Goal: Check status: Check status

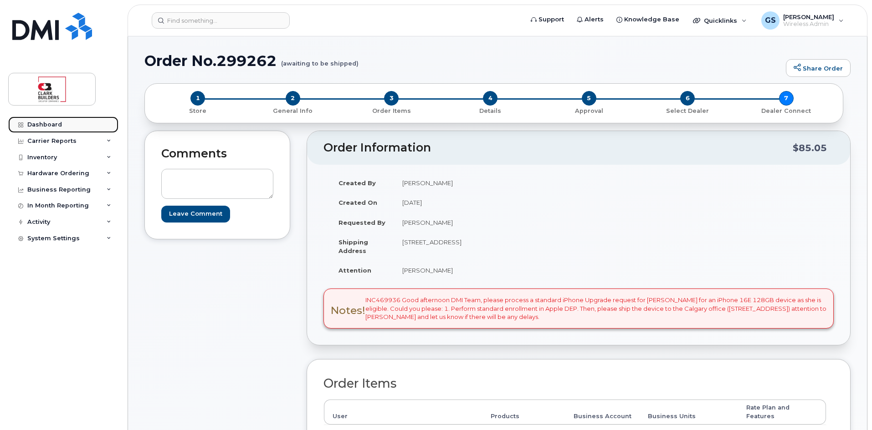
click at [36, 126] on div "Dashboard" at bounding box center [44, 124] width 35 height 7
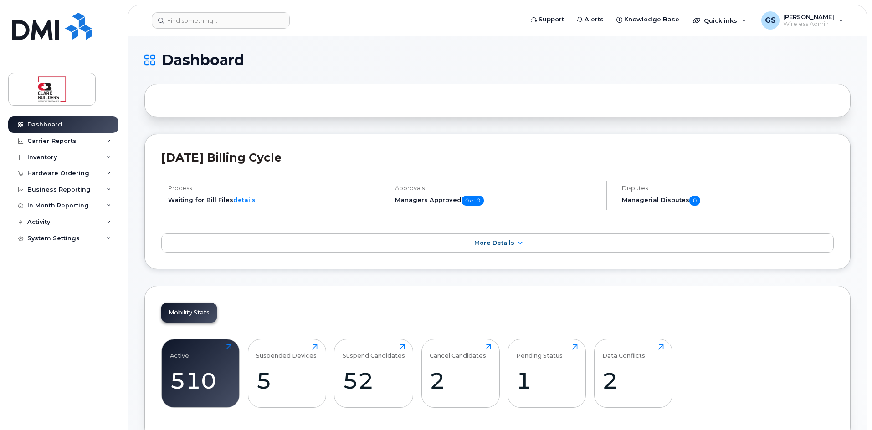
click at [803, 345] on div "Active 510 Click to view more Suspended Devices 5 Click to view more Suspend Ca…" at bounding box center [497, 377] width 672 height 92
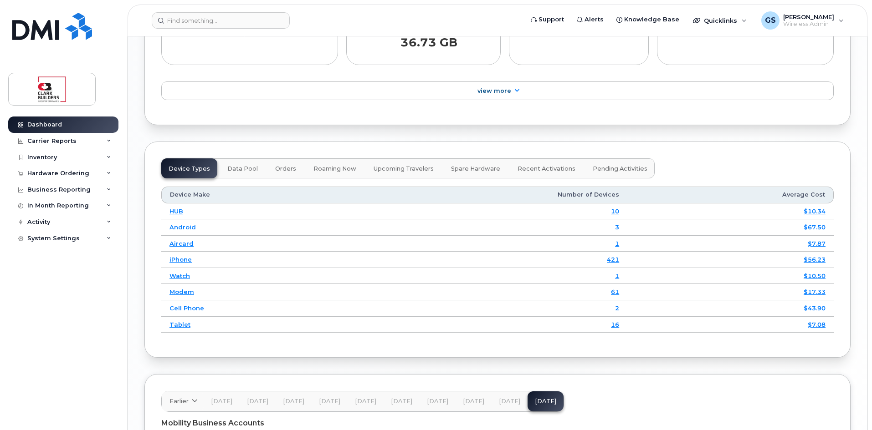
scroll to position [1240, 0]
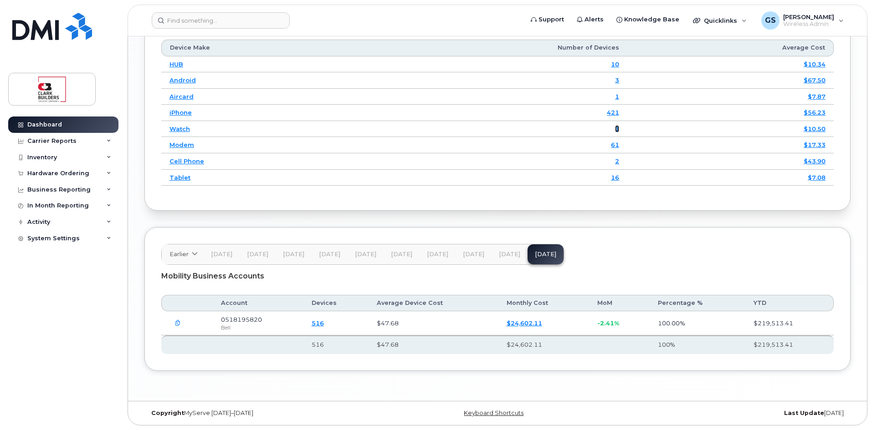
click at [619, 129] on link "1" at bounding box center [617, 128] width 4 height 7
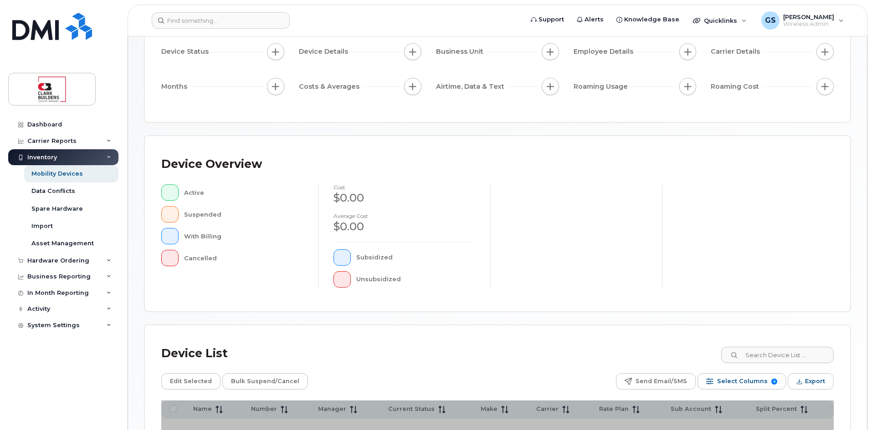
scroll to position [196, 0]
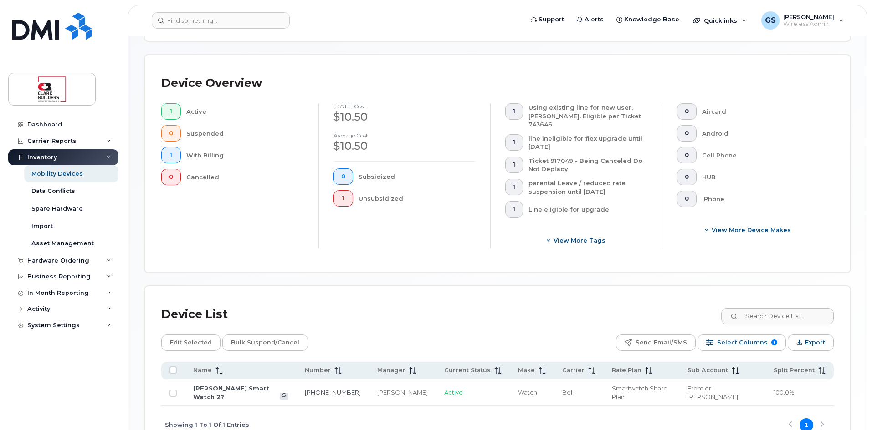
scroll to position [231, 0]
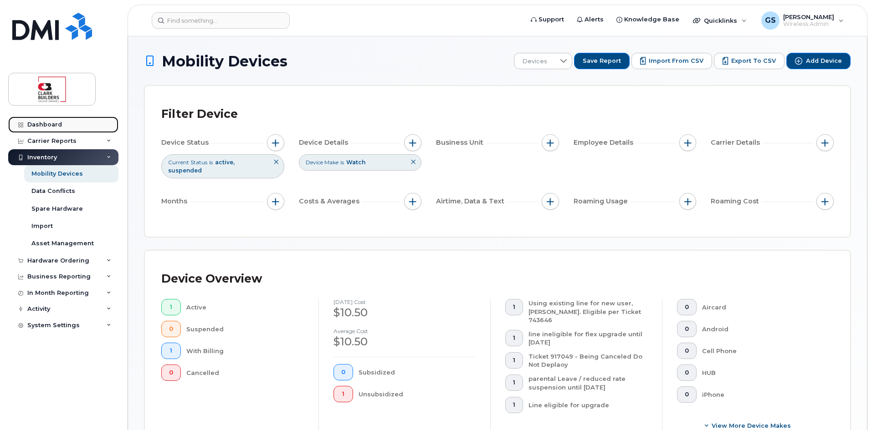
click at [36, 126] on div "Dashboard" at bounding box center [44, 124] width 35 height 7
